Goal: Information Seeking & Learning: Learn about a topic

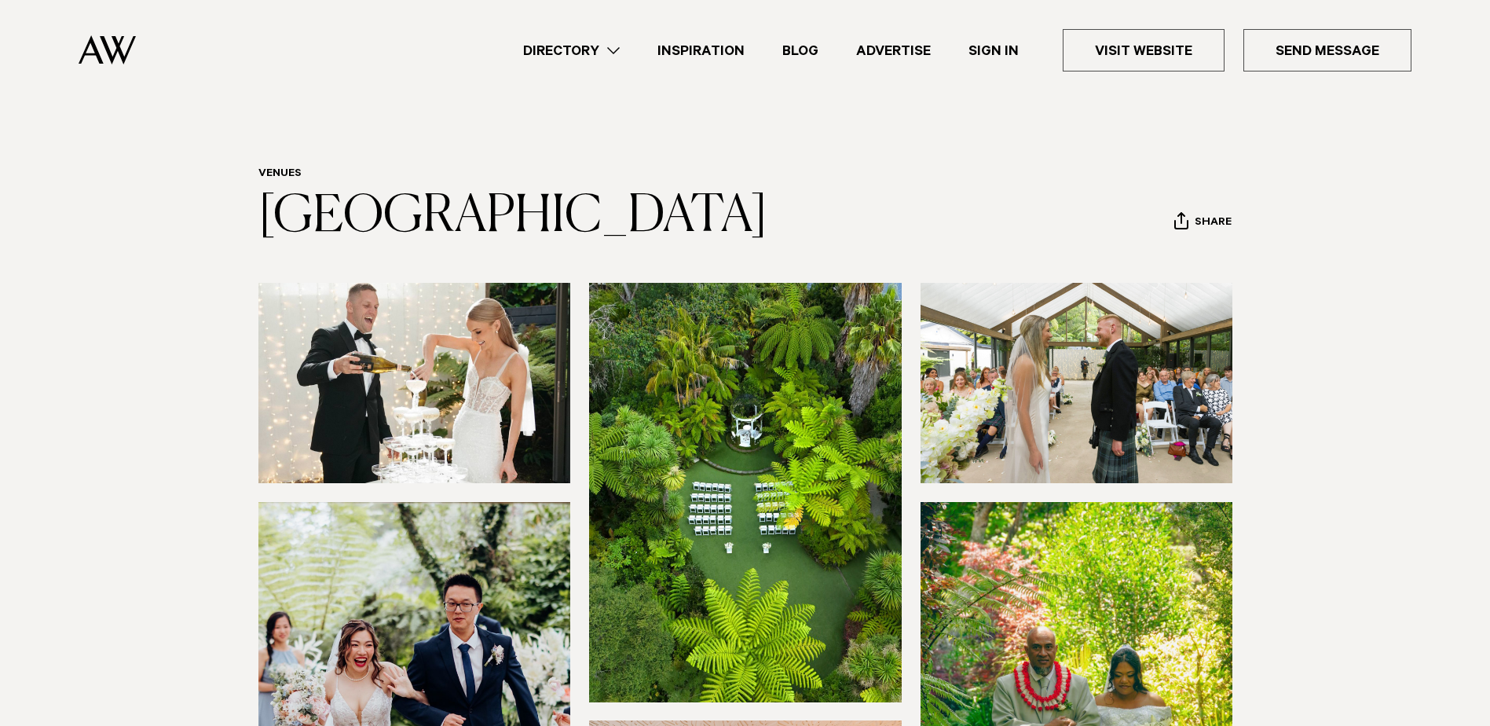
scroll to position [9, 0]
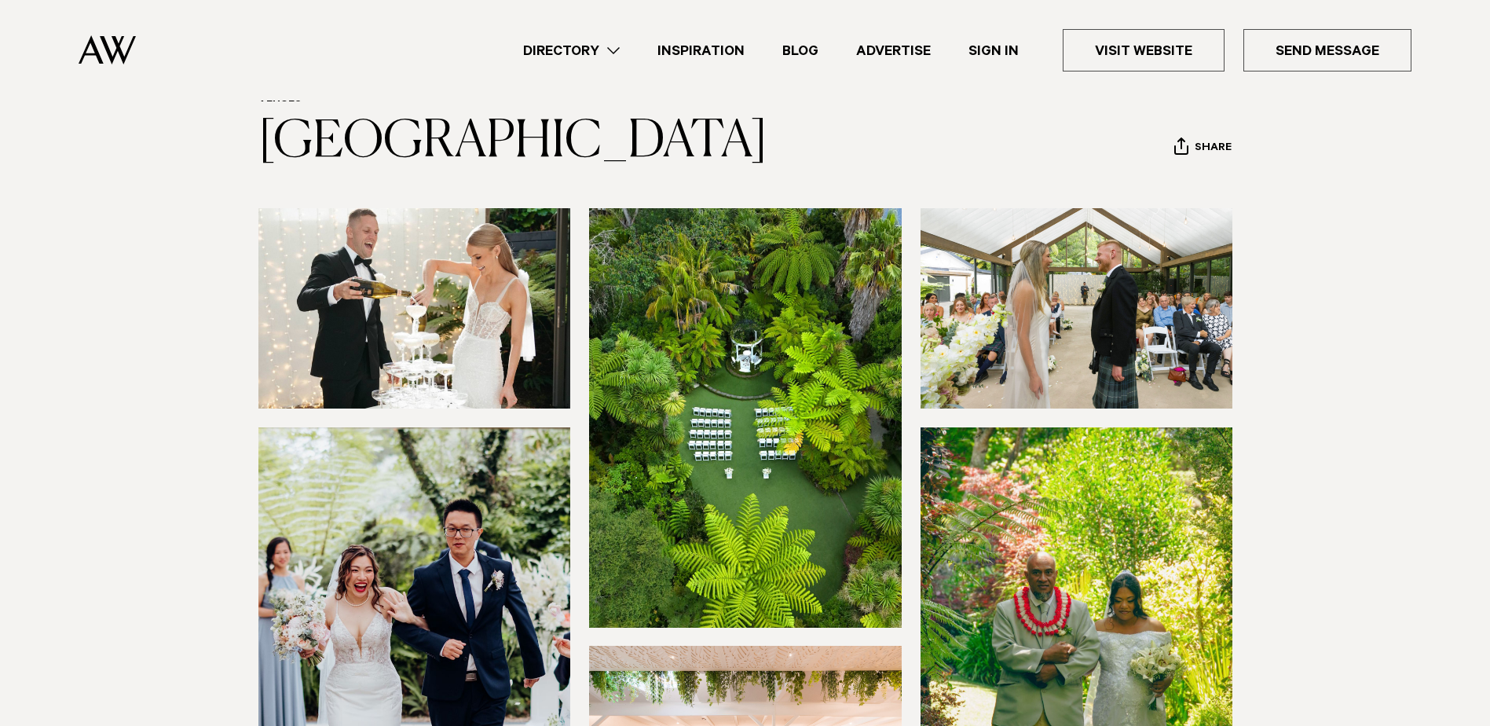
click at [467, 289] on img at bounding box center [414, 308] width 313 height 200
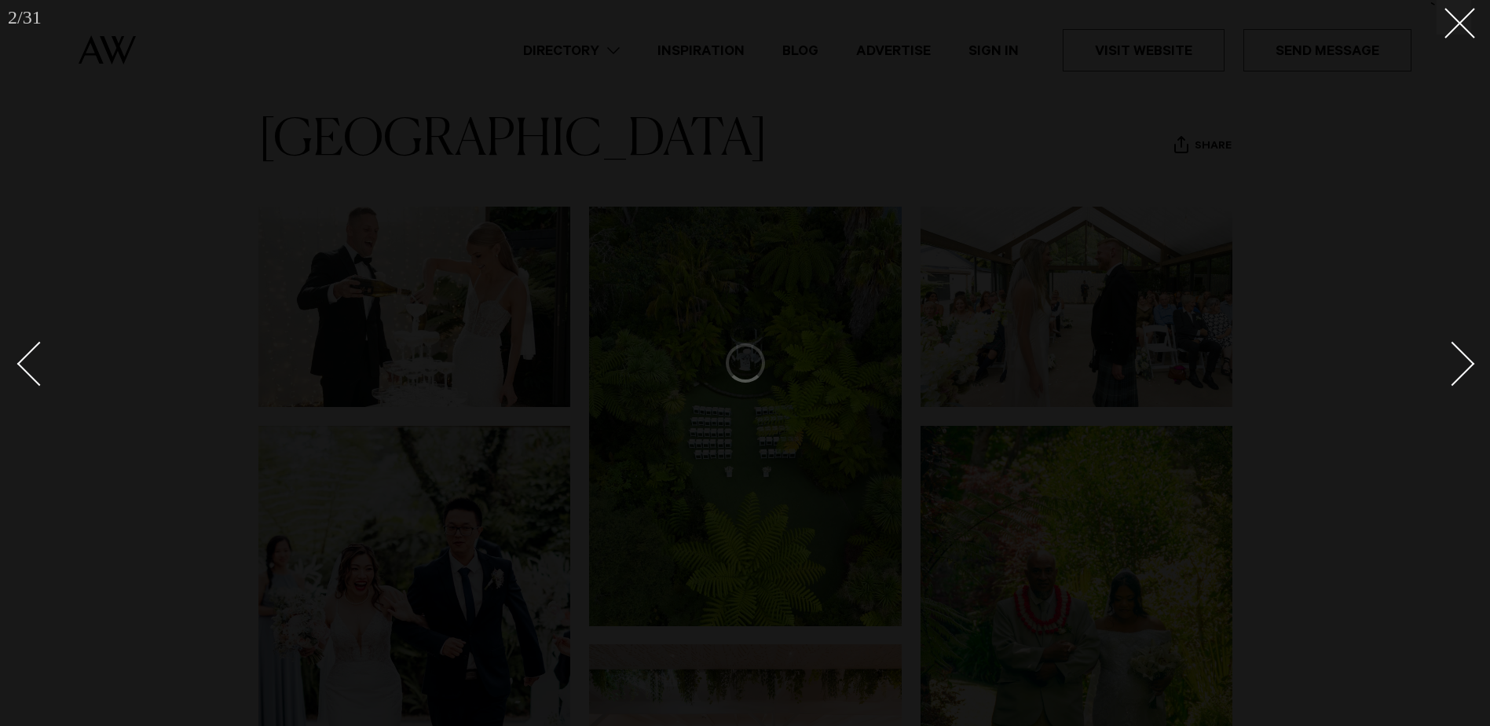
scroll to position [77, 0]
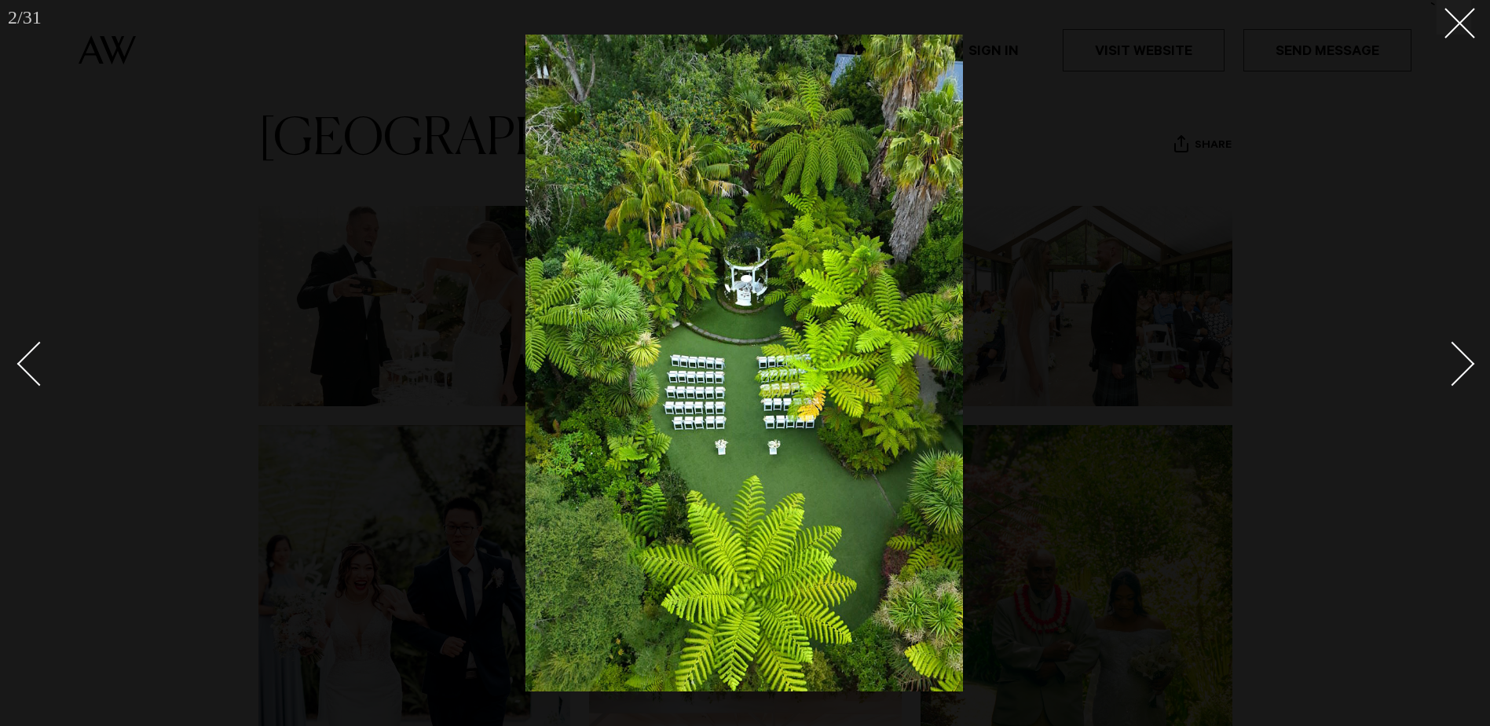
click at [1372, 241] on div at bounding box center [745, 363] width 1490 height 726
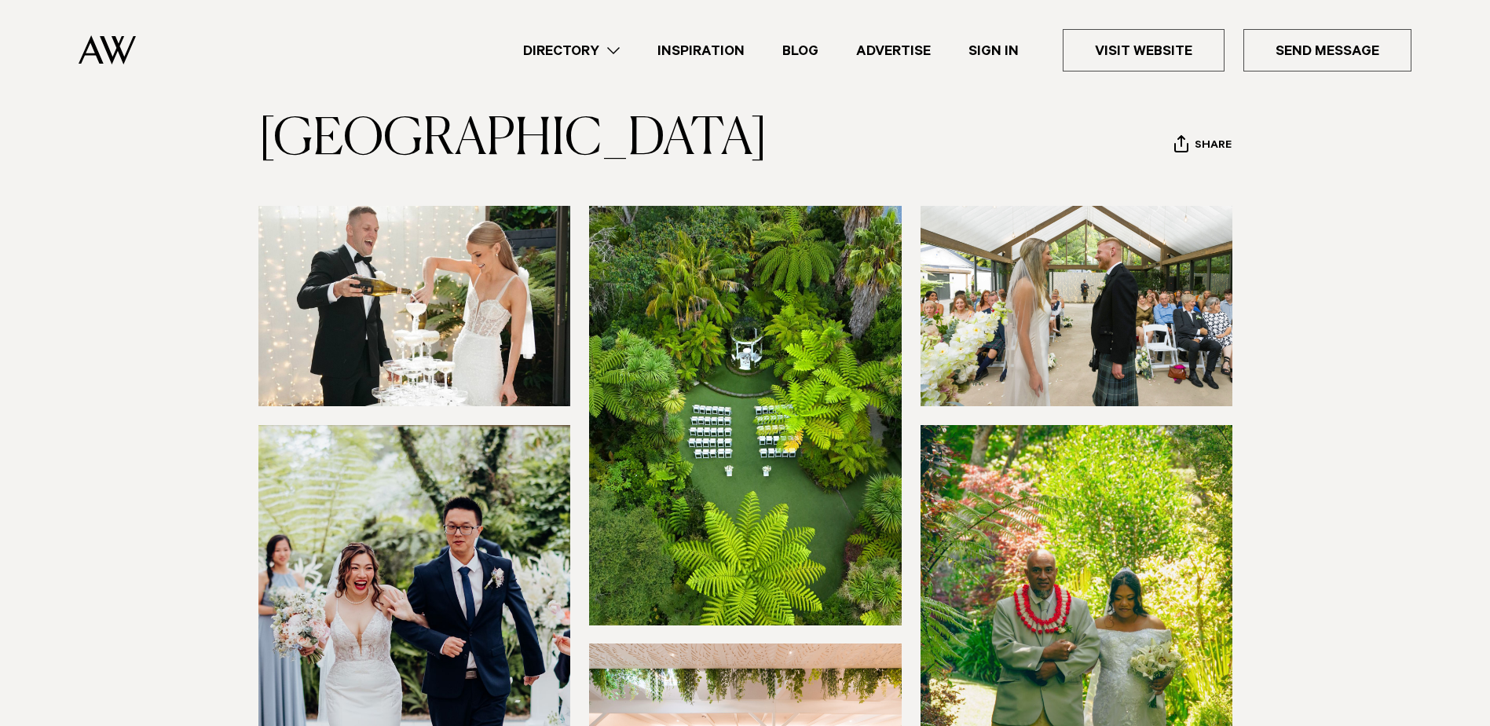
click at [425, 302] on img at bounding box center [414, 306] width 313 height 200
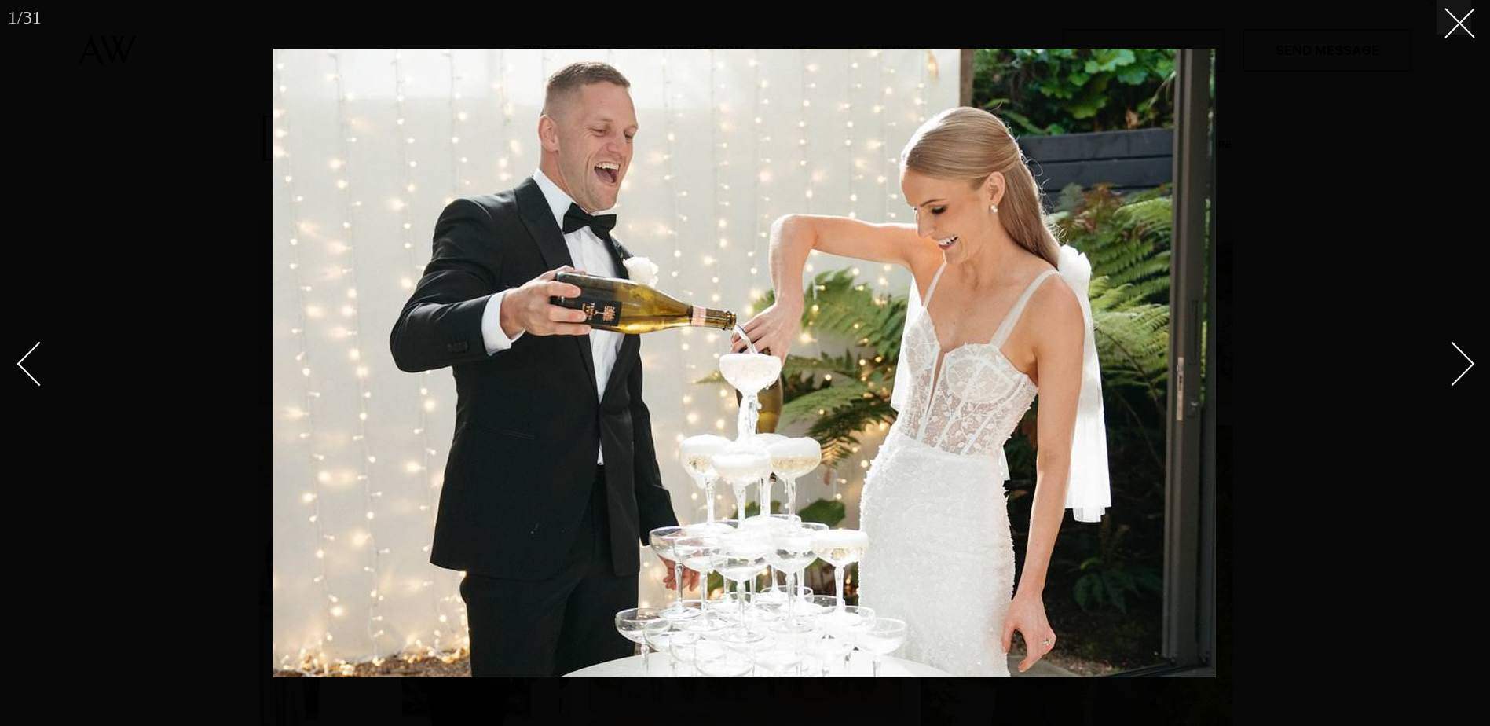
click at [1310, 206] on div at bounding box center [745, 363] width 1490 height 726
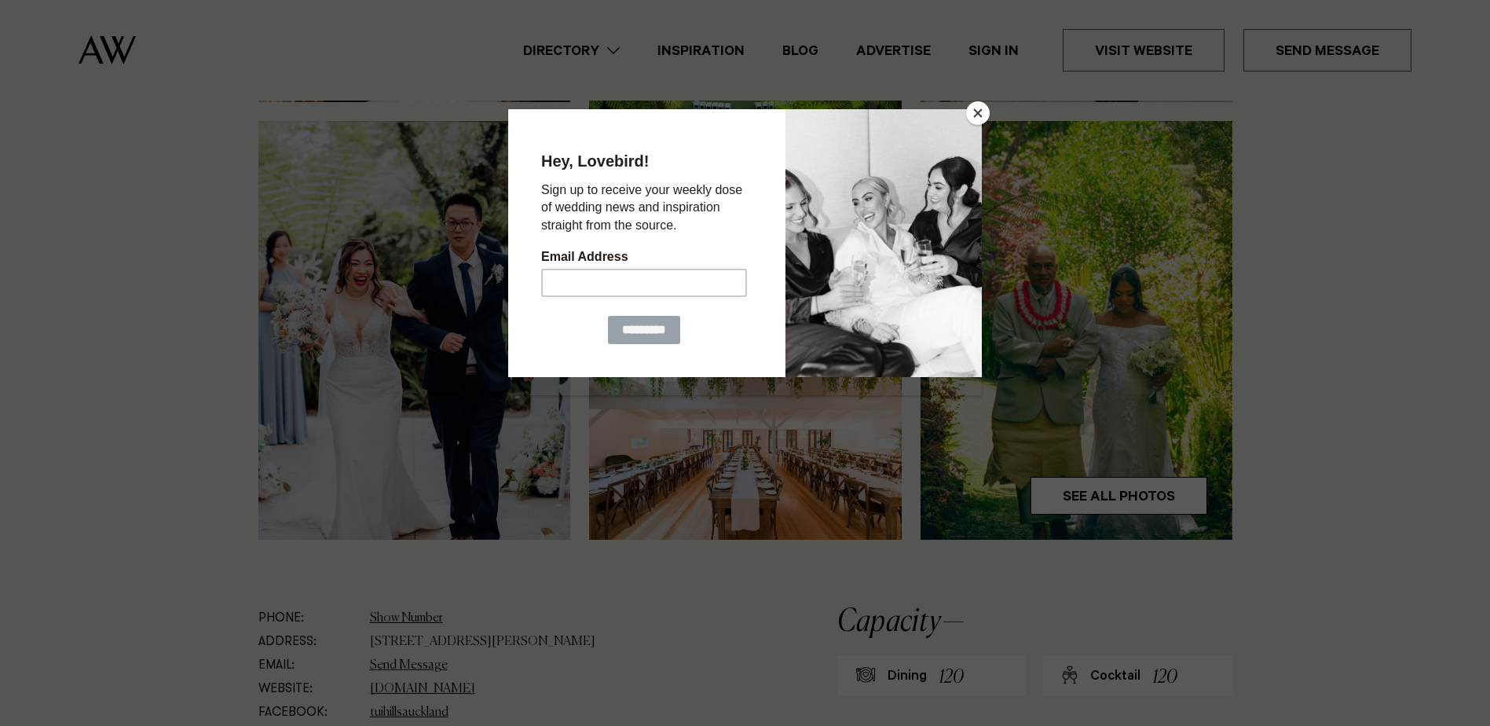
scroll to position [382, 0]
click at [983, 108] on button "Close" at bounding box center [978, 113] width 24 height 24
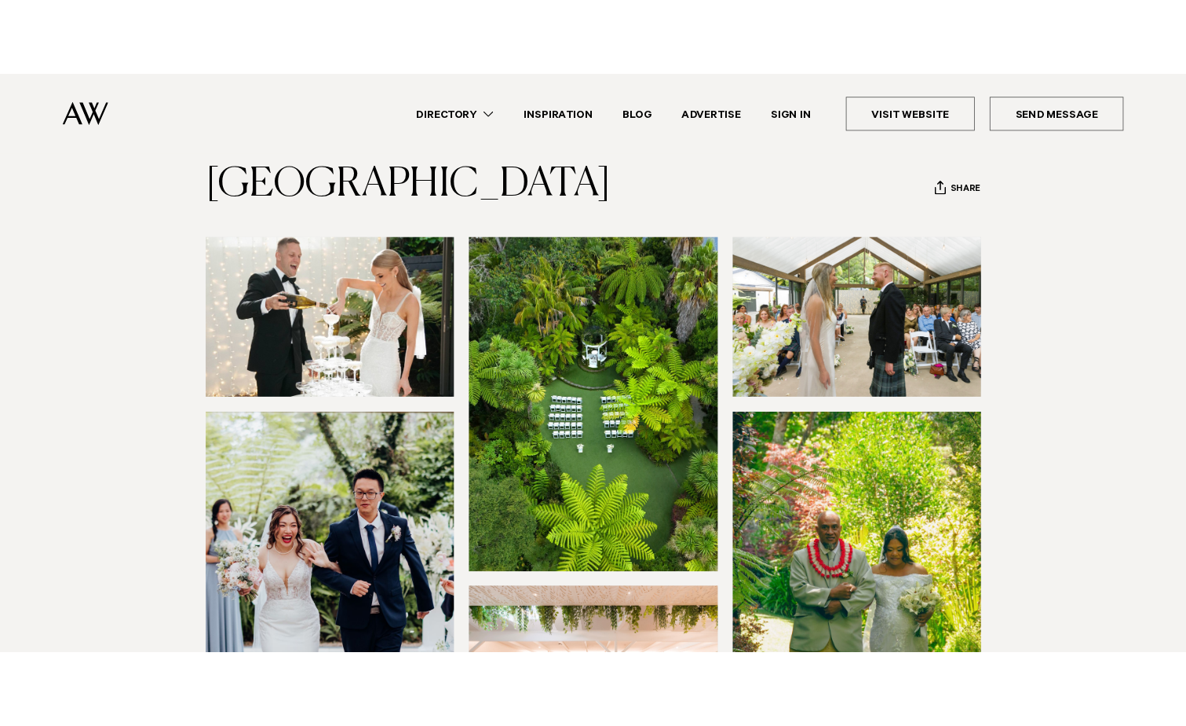
scroll to position [0, 0]
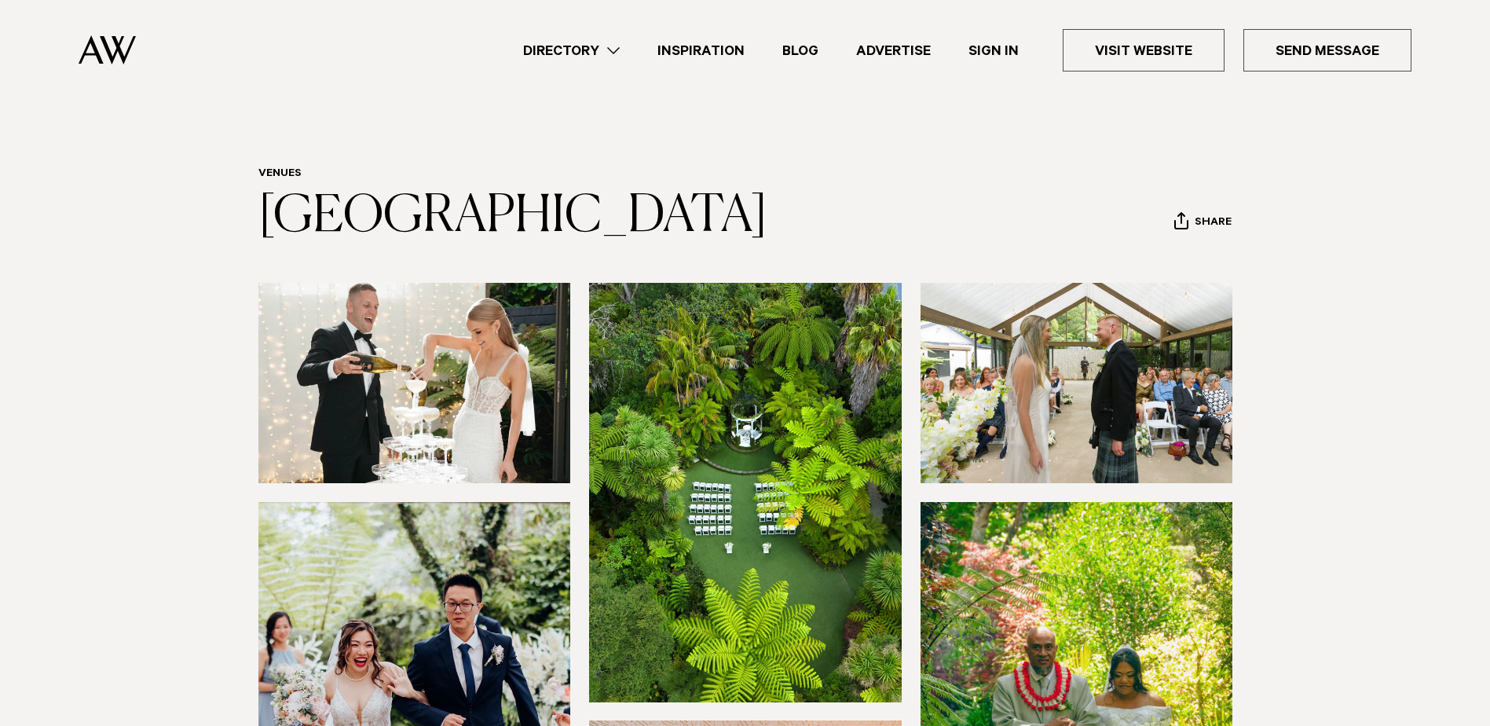
drag, startPoint x: 484, startPoint y: 369, endPoint x: 384, endPoint y: 337, distance: 105.5
click at [384, 337] on img at bounding box center [414, 383] width 313 height 200
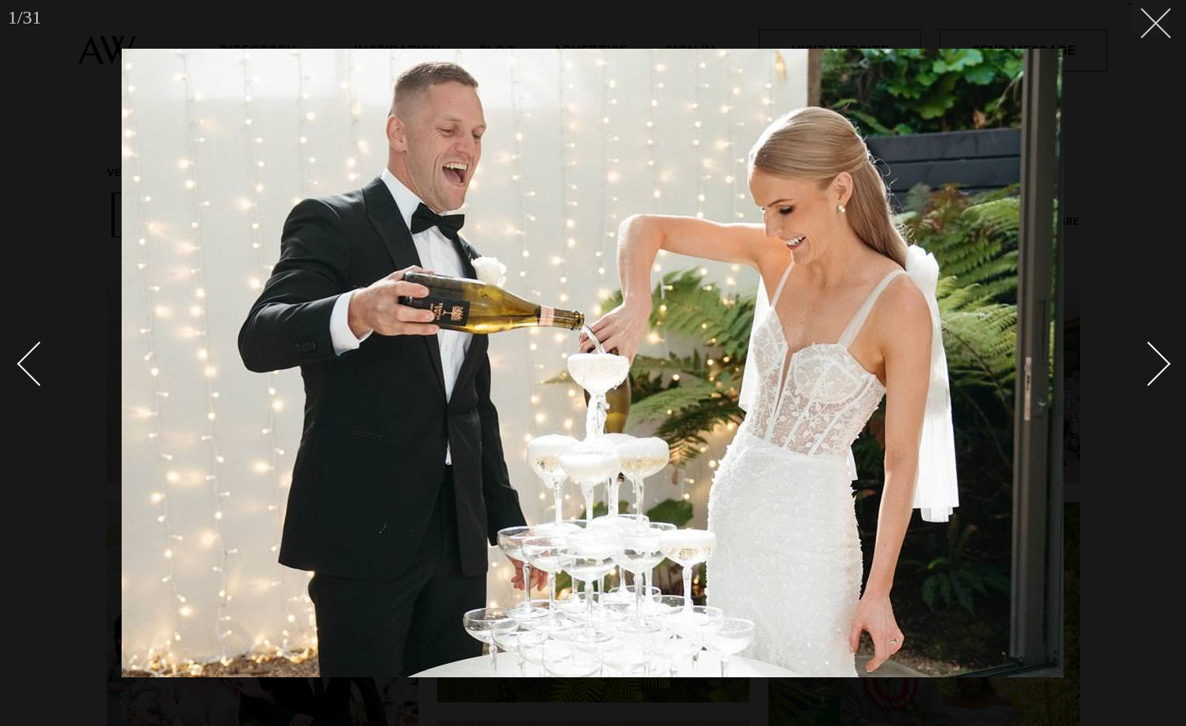
drag, startPoint x: 1156, startPoint y: 22, endPoint x: 1183, endPoint y: 1, distance: 34.7
click at [1156, 22] on line at bounding box center [1156, 23] width 29 height 29
